Goal: Check status

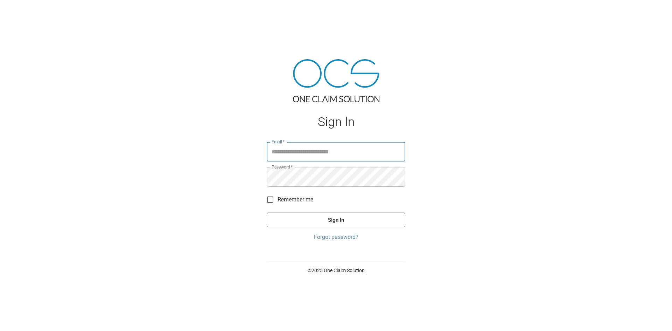
type input "**********"
click at [267, 212] on button "Sign In" at bounding box center [336, 219] width 138 height 15
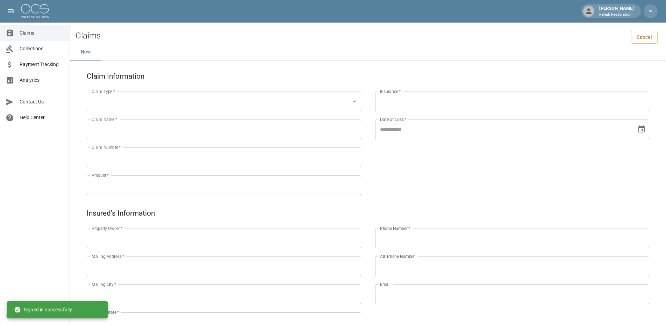
click at [37, 32] on span "Claims" at bounding box center [42, 32] width 44 height 7
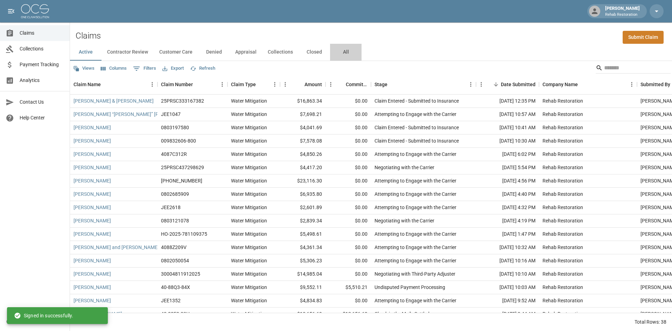
click at [342, 48] on button "All" at bounding box center [345, 52] width 31 height 17
click at [606, 64] on input "Search" at bounding box center [632, 67] width 56 height 11
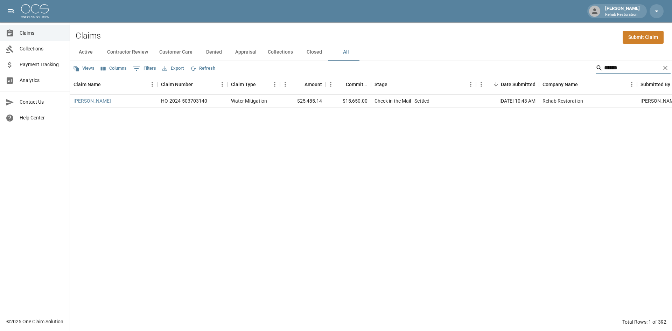
type input "******"
click at [507, 98] on div "[DATE] 10:43 AM" at bounding box center [507, 100] width 63 height 13
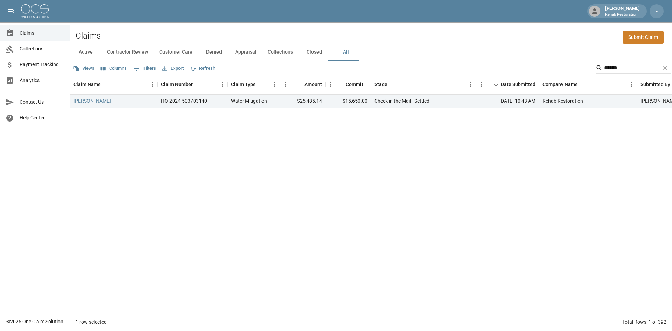
click at [100, 101] on link "[PERSON_NAME]" at bounding box center [91, 100] width 37 height 7
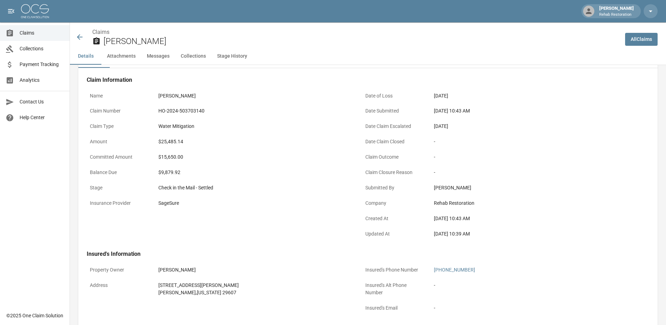
scroll to position [35, 0]
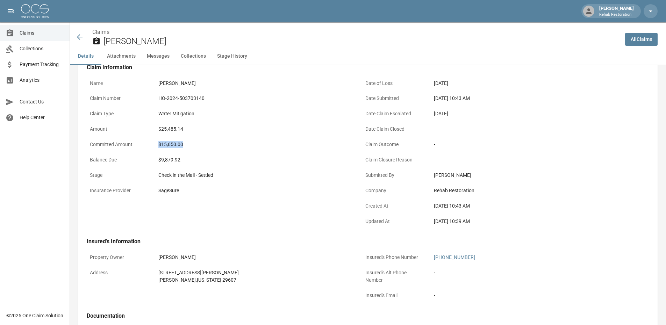
drag, startPoint x: 155, startPoint y: 142, endPoint x: 195, endPoint y: 147, distance: 40.1
click at [195, 147] on div "$15,650.00" at bounding box center [254, 145] width 199 height 14
click at [186, 150] on div "$15,650.00" at bounding box center [254, 145] width 199 height 14
click at [186, 159] on div "$9,879.92" at bounding box center [254, 159] width 192 height 7
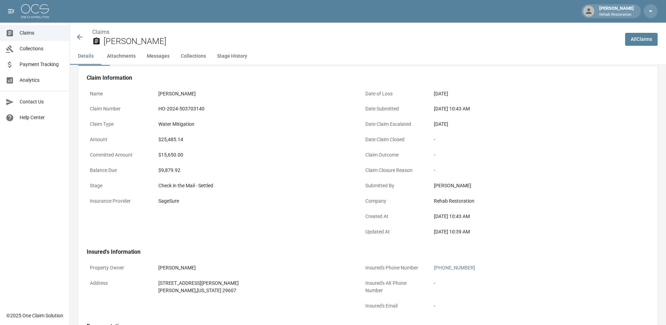
scroll to position [9, 0]
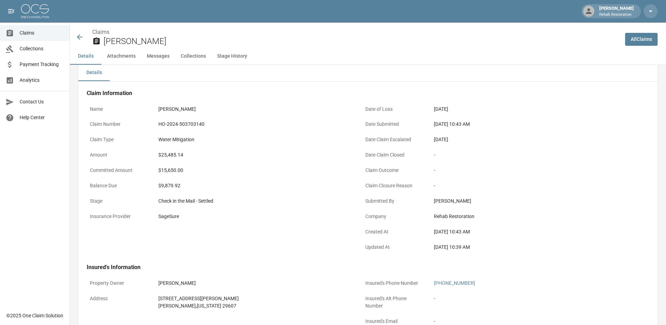
click at [216, 176] on div "$15,650.00" at bounding box center [254, 171] width 199 height 14
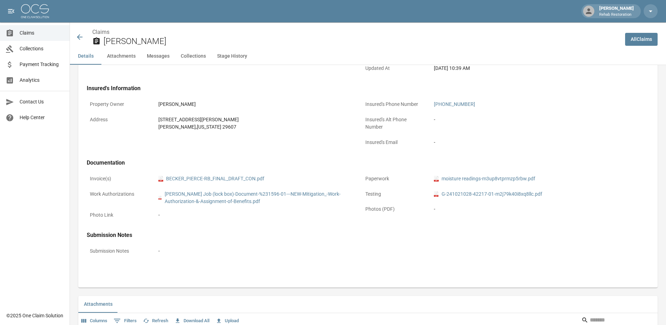
scroll to position [149, 0]
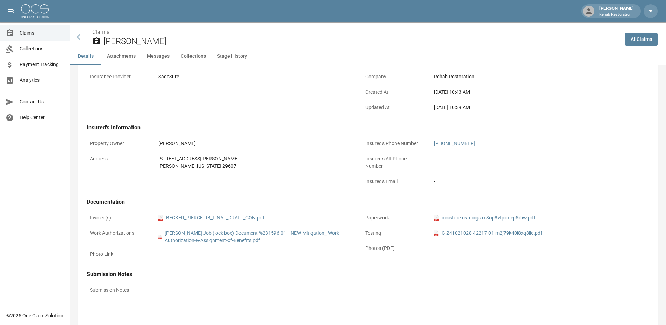
drag, startPoint x: 382, startPoint y: 108, endPoint x: 482, endPoint y: 106, distance: 100.0
click at [482, 106] on div "Updated At [DATE] 10:39 AM" at bounding box center [495, 108] width 267 height 15
click at [482, 106] on div "[DATE] 10:39 AM" at bounding box center [530, 107] width 192 height 7
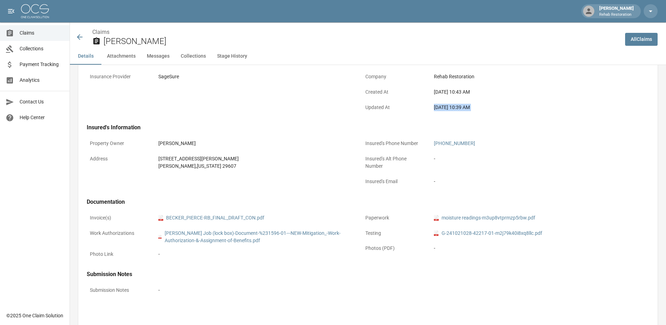
click at [482, 106] on div "[DATE] 10:39 AM" at bounding box center [530, 107] width 192 height 7
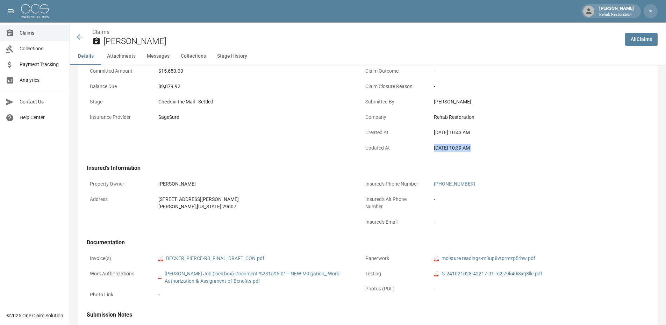
scroll to position [9, 0]
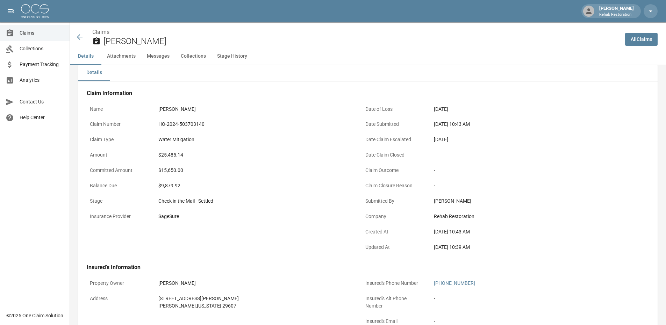
click at [186, 174] on div "$15,650.00" at bounding box center [254, 170] width 192 height 7
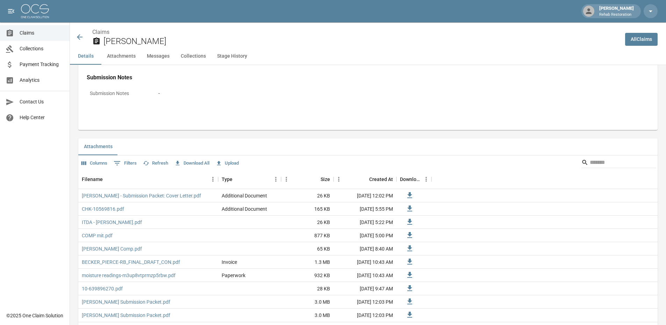
scroll to position [359, 0]
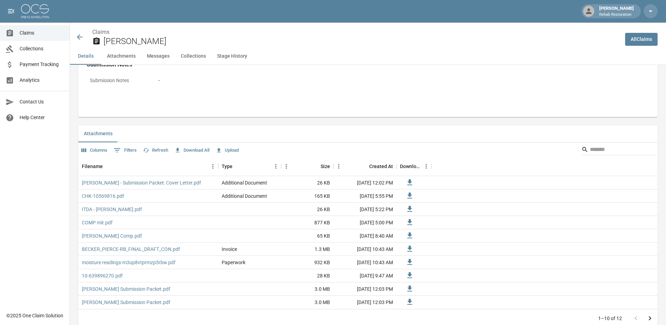
click at [77, 36] on icon at bounding box center [80, 37] width 8 height 8
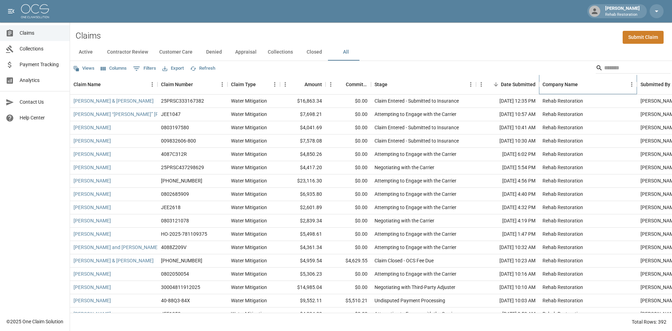
click at [610, 75] on div "Company Name" at bounding box center [584, 84] width 84 height 20
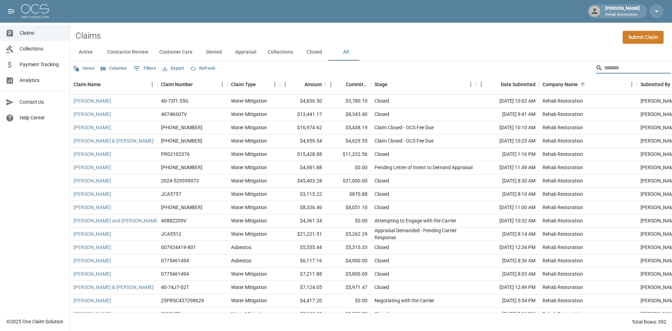
click at [612, 71] on input "Search" at bounding box center [632, 67] width 56 height 11
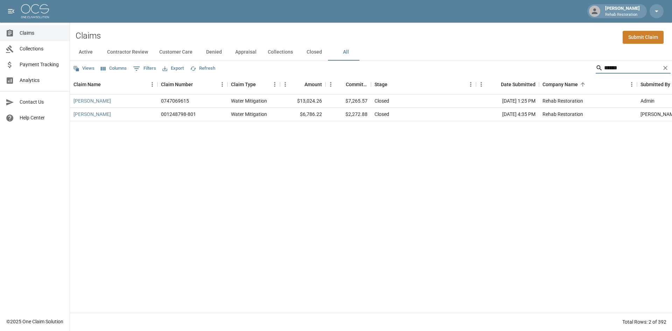
type input "******"
